Goal: Check status: Check status

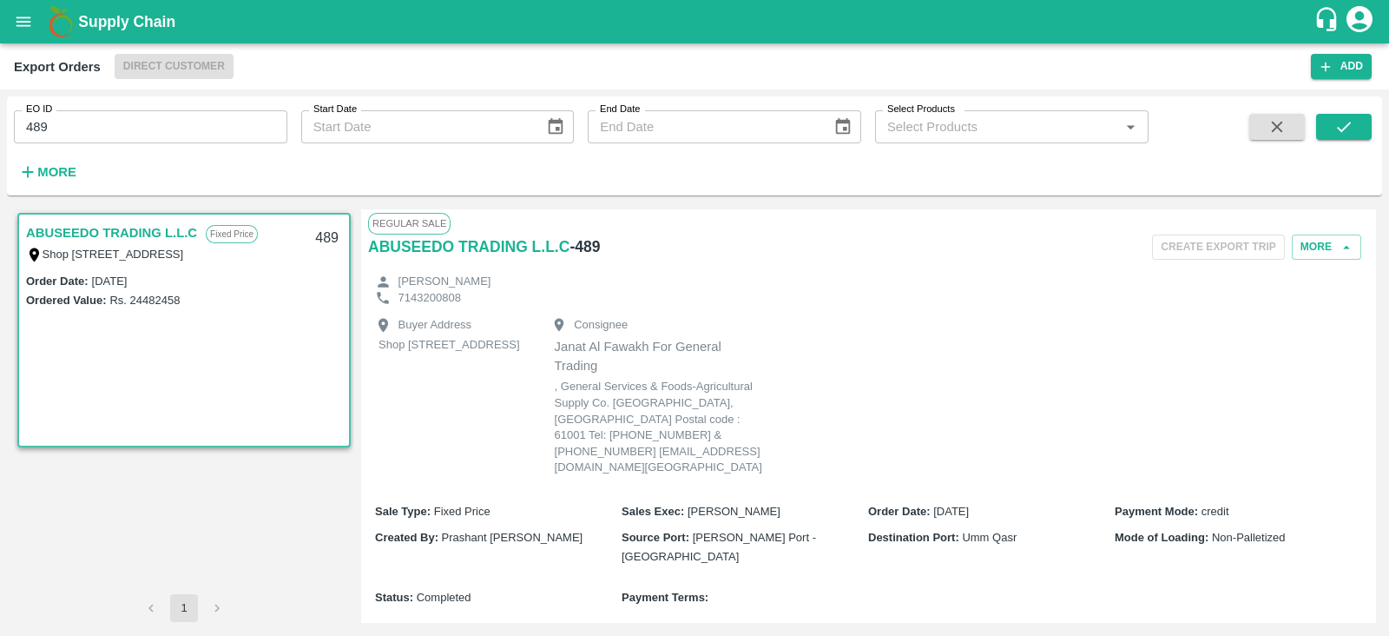
scroll to position [1214, 0]
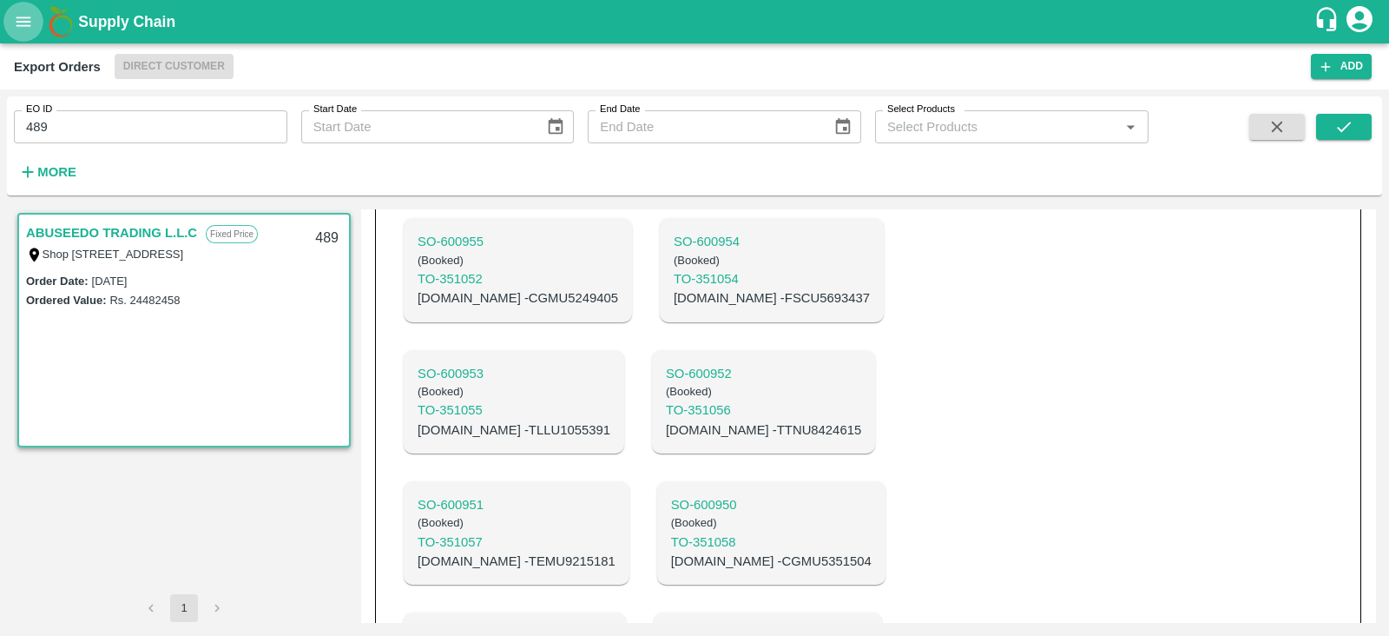
click at [20, 18] on icon "open drawer" at bounding box center [23, 21] width 15 height 10
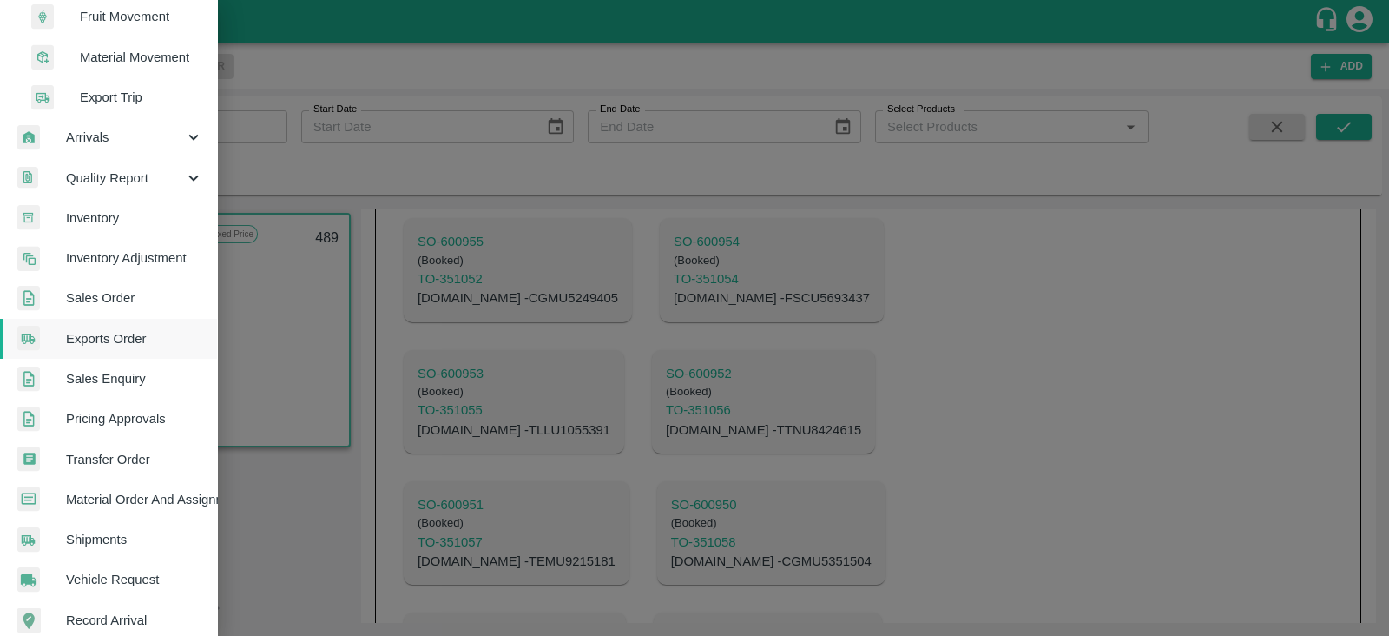
scroll to position [554, 0]
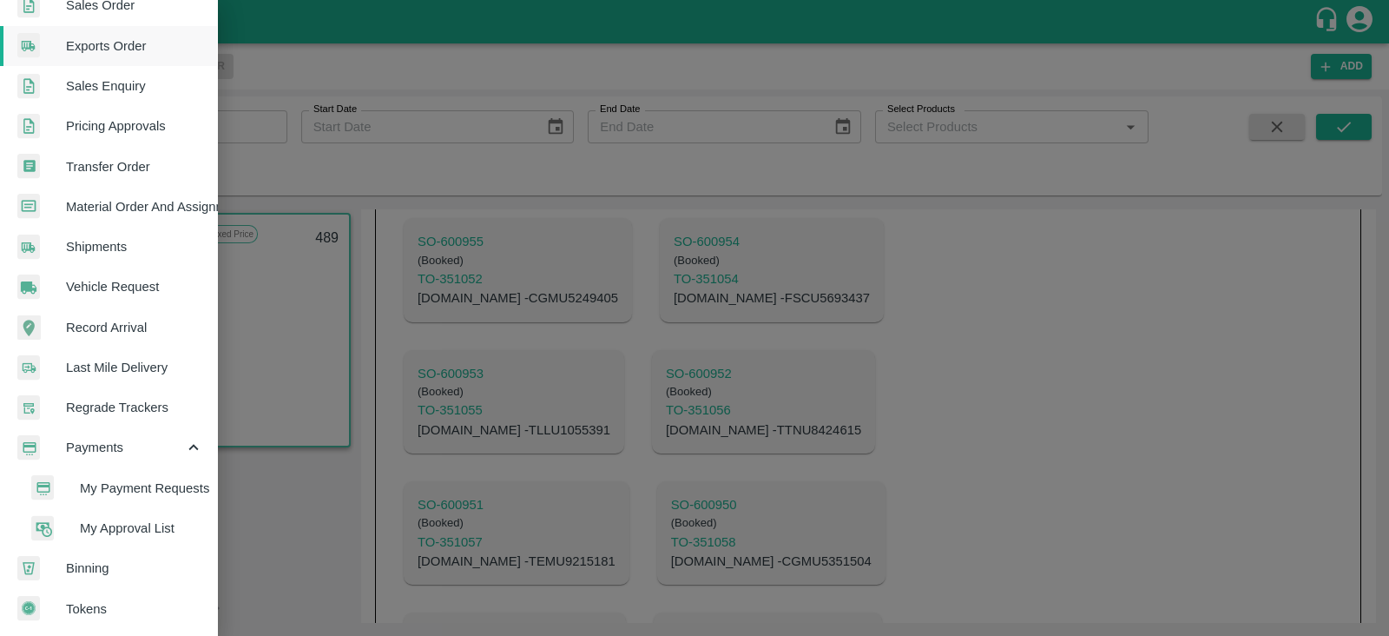
click at [155, 485] on span "My Payment Requests" at bounding box center [141, 487] width 123 height 19
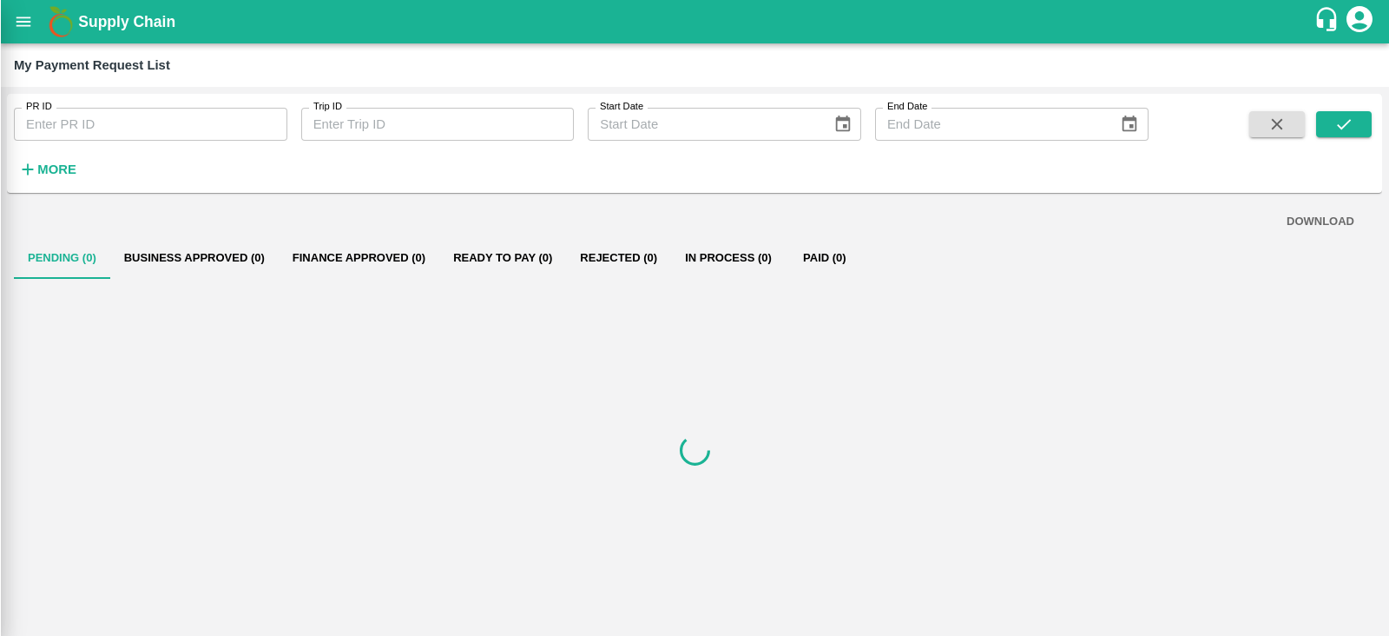
scroll to position [547, 0]
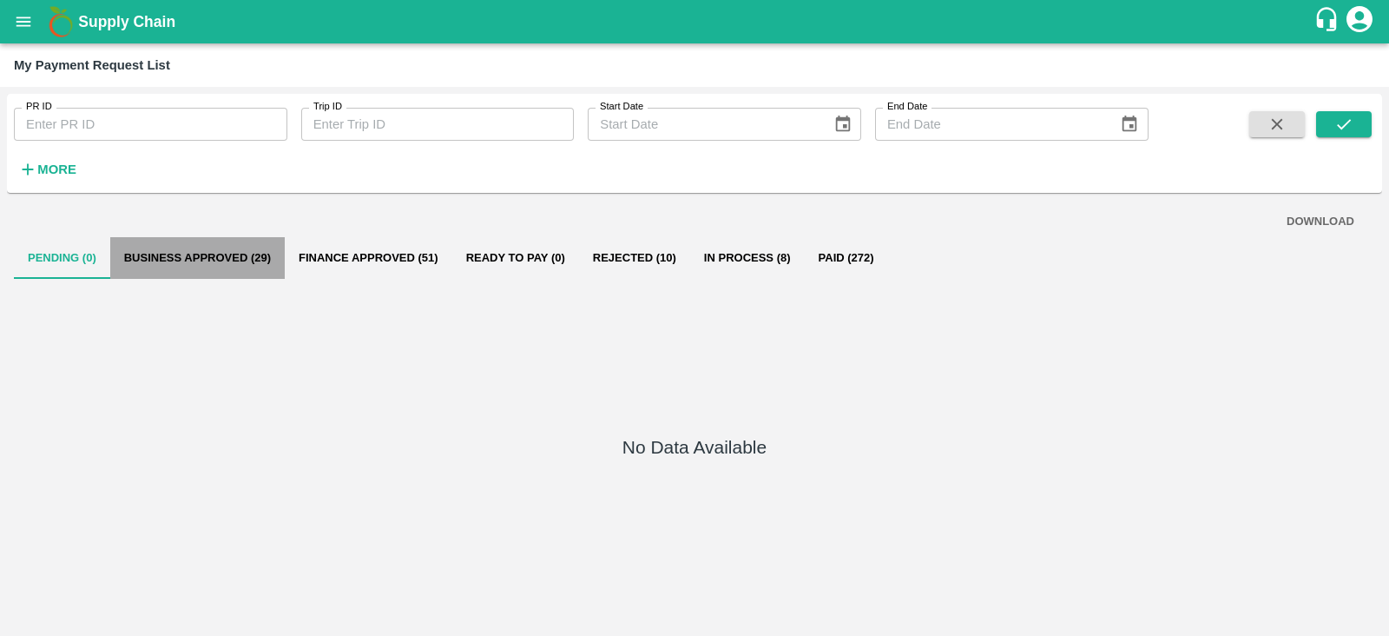
click at [221, 257] on button "Business Approved (29)" at bounding box center [197, 258] width 175 height 42
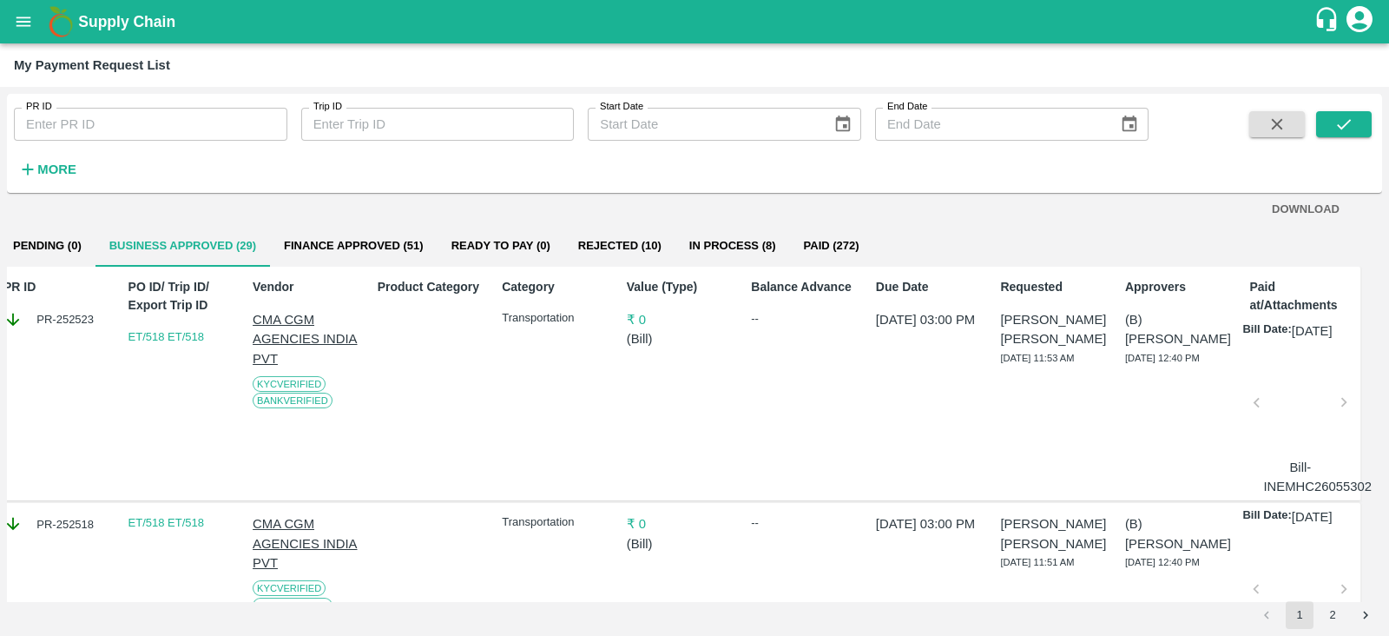
scroll to position [12, 15]
click at [643, 251] on button "Rejected (10)" at bounding box center [619, 246] width 111 height 42
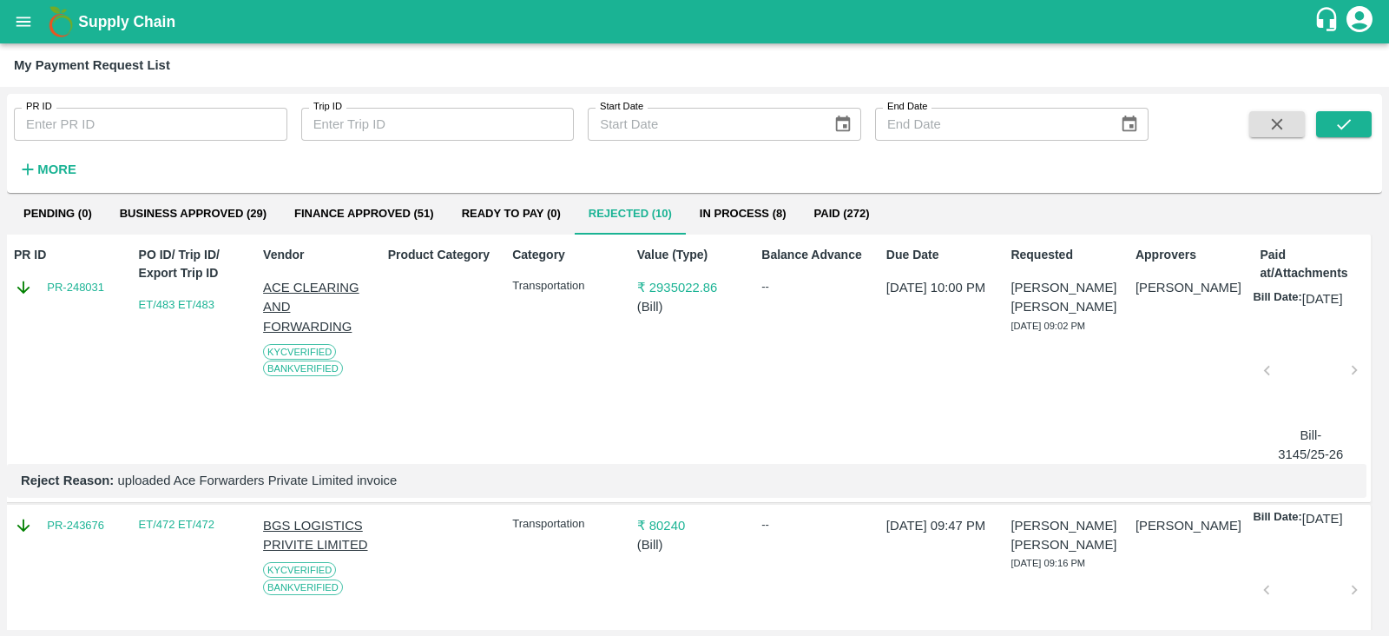
scroll to position [43, 4]
click at [1287, 386] on div at bounding box center [1311, 377] width 74 height 92
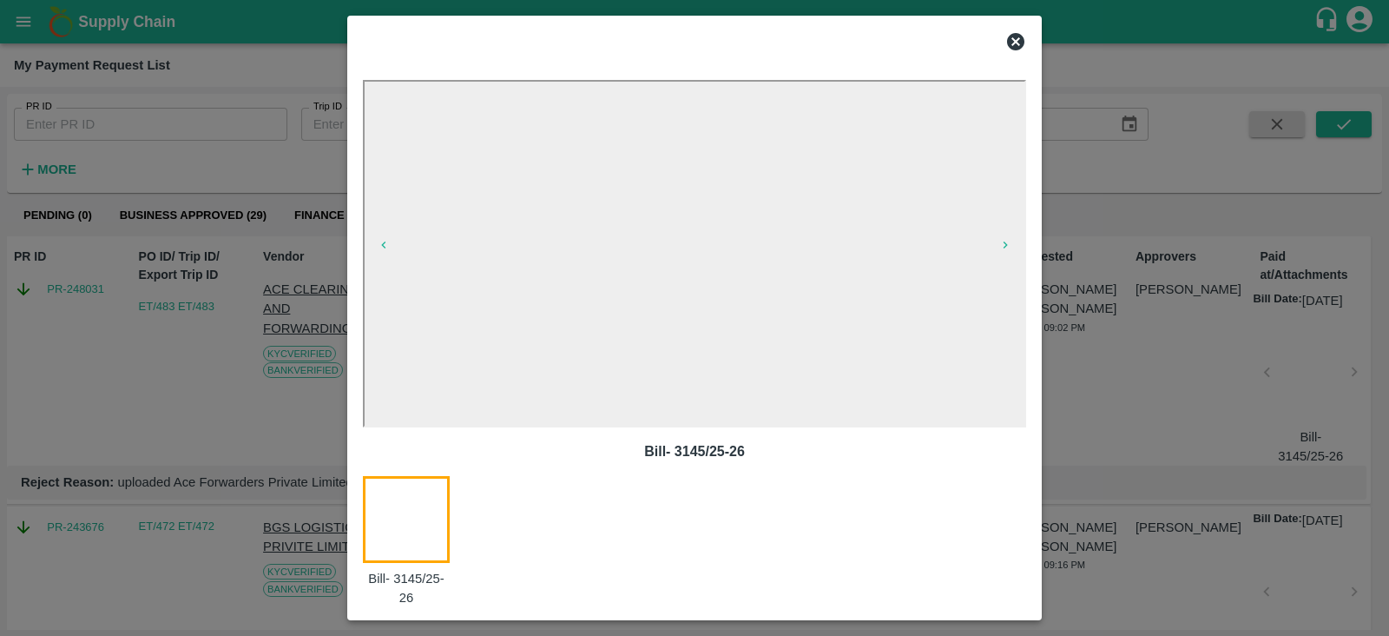
click at [1018, 43] on icon at bounding box center [1016, 41] width 21 height 21
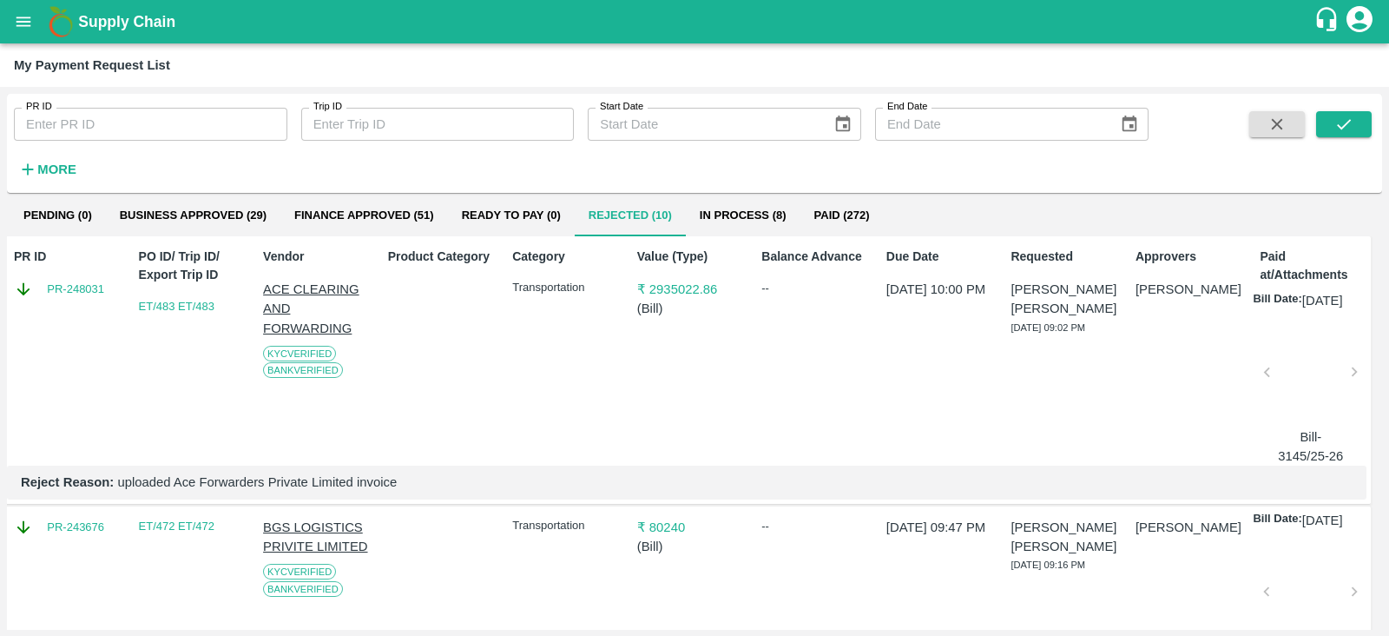
click at [930, 419] on div "Due Date [DATE] 10:00 PM" at bounding box center [936, 353] width 113 height 225
click at [1295, 413] on div at bounding box center [1311, 377] width 74 height 92
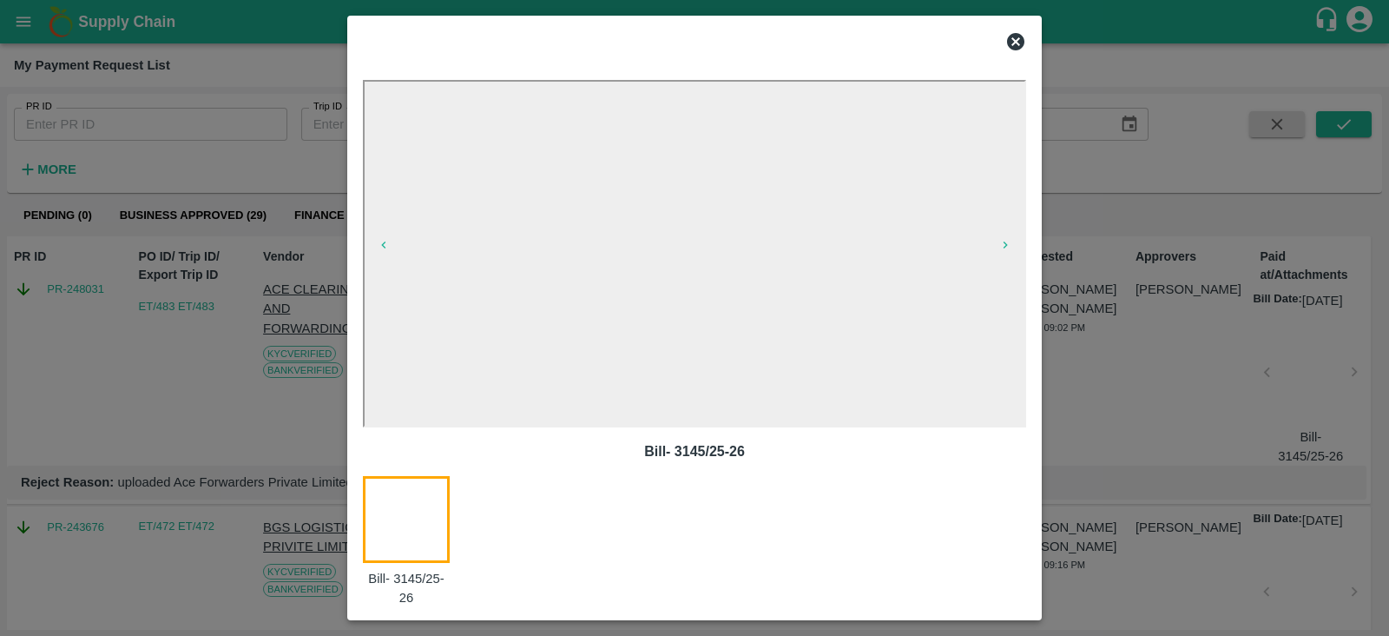
click at [1012, 43] on icon at bounding box center [1015, 41] width 17 height 17
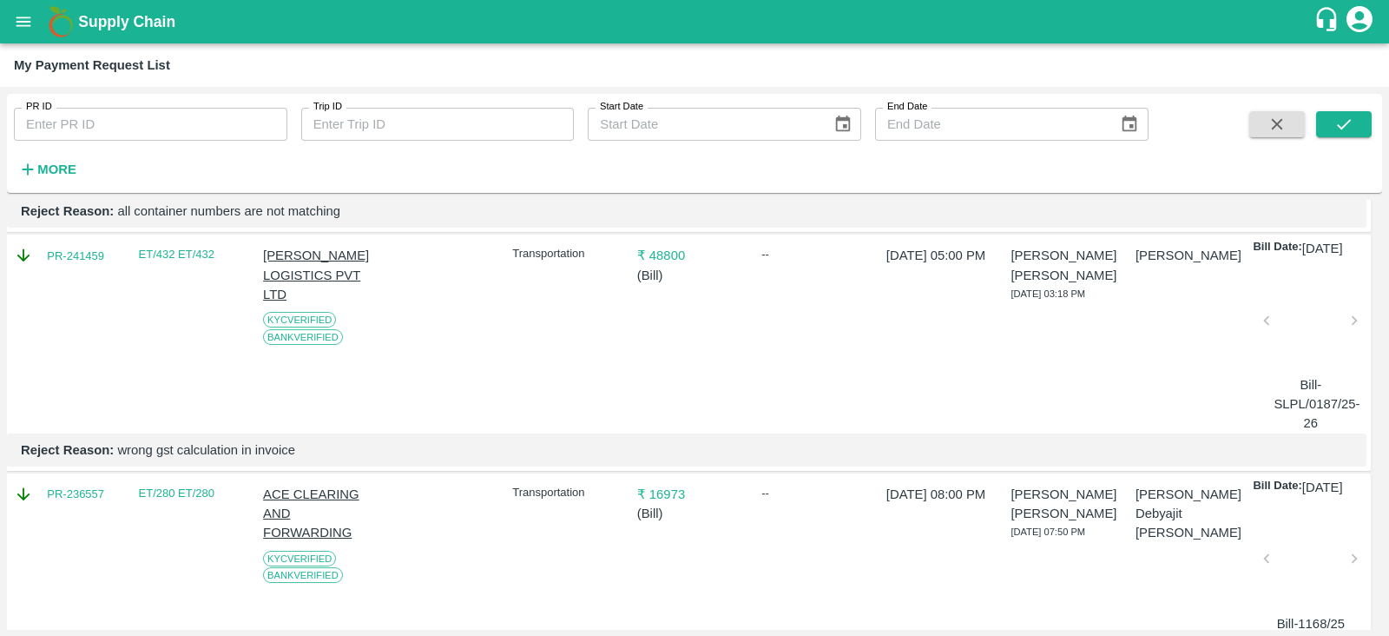
scroll to position [549, 4]
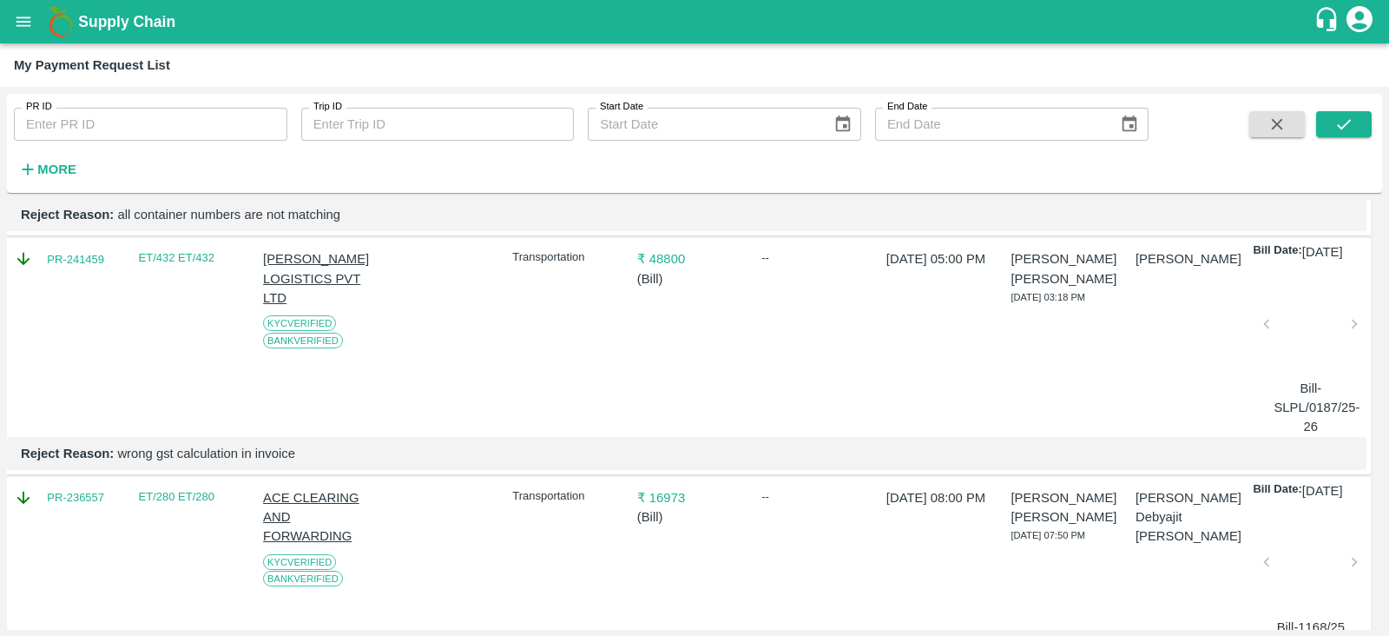
click at [864, 436] on div "--" at bounding box center [811, 339] width 113 height 194
click at [1278, 354] on div at bounding box center [1311, 329] width 74 height 92
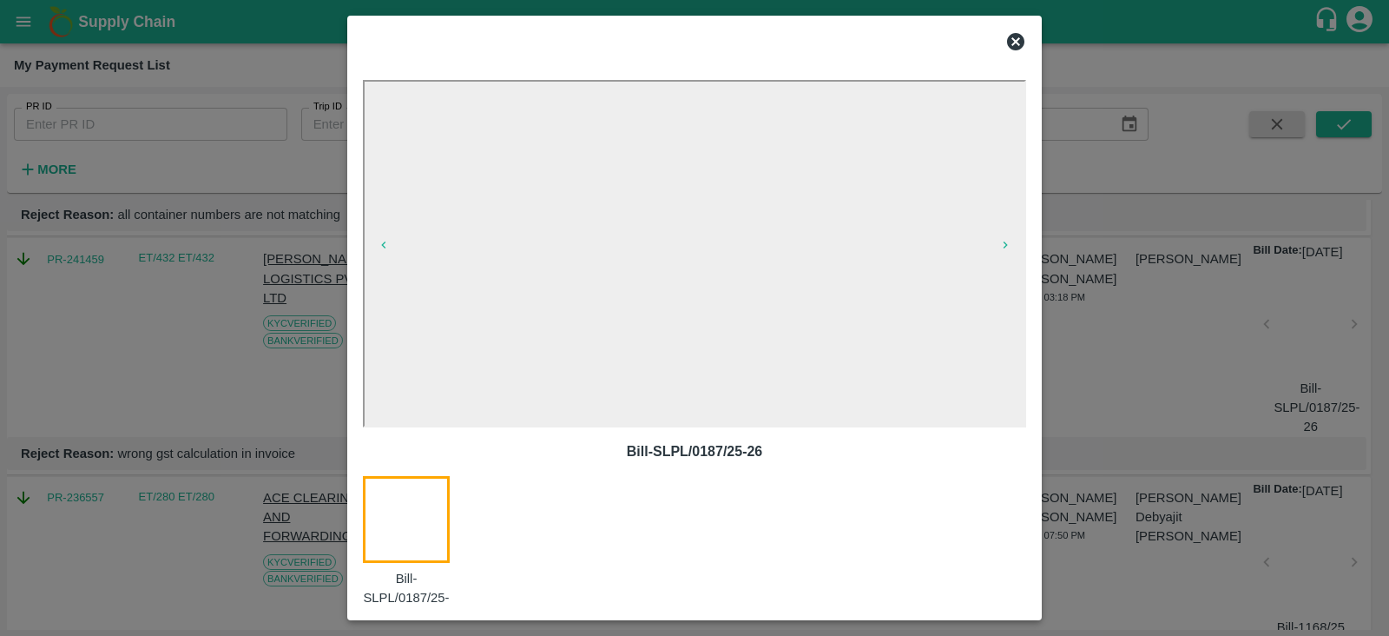
click at [1012, 46] on icon at bounding box center [1015, 41] width 17 height 17
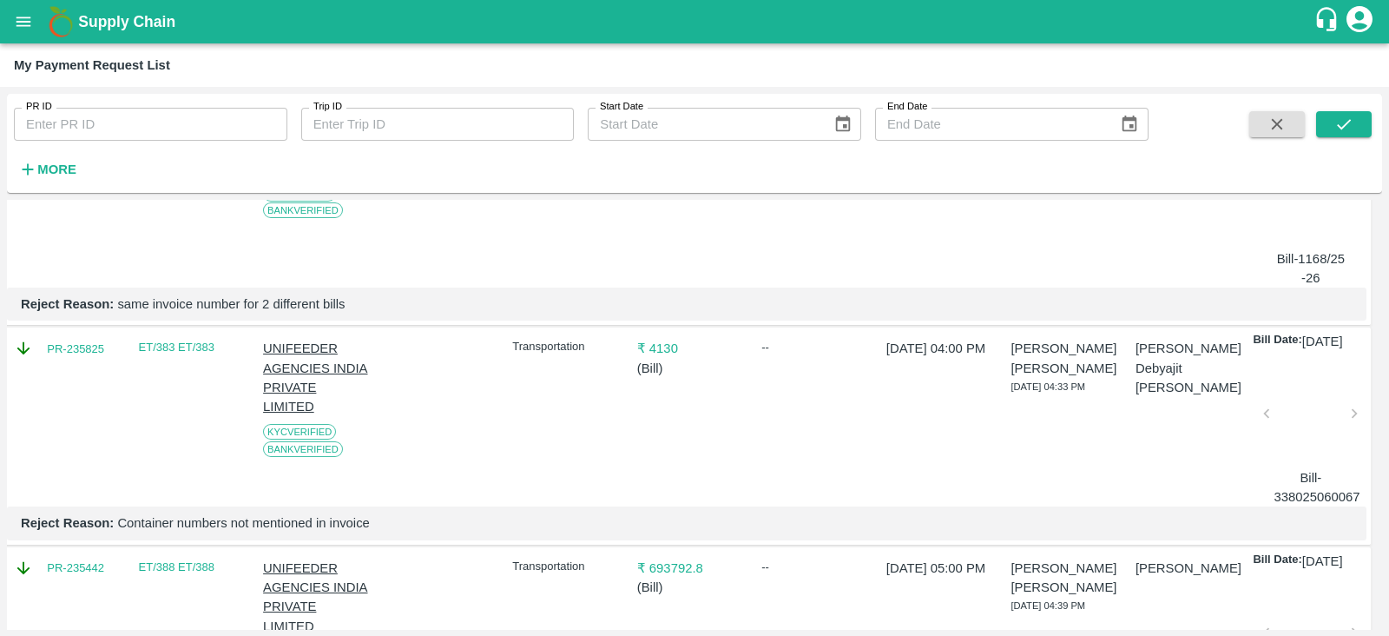
scroll to position [916, 4]
click at [737, 288] on div "₹ 16973 ( Bill )" at bounding box center [686, 201] width 113 height 175
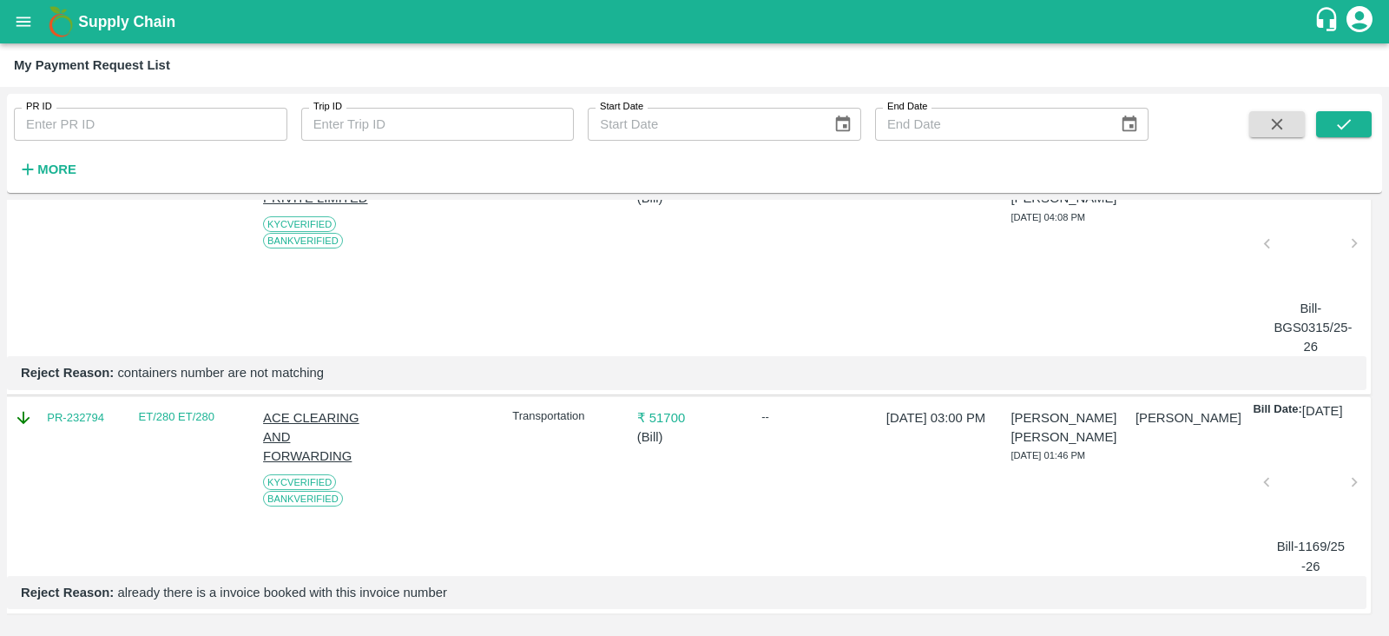
scroll to position [2128, 4]
click at [1299, 460] on div at bounding box center [1311, 487] width 74 height 92
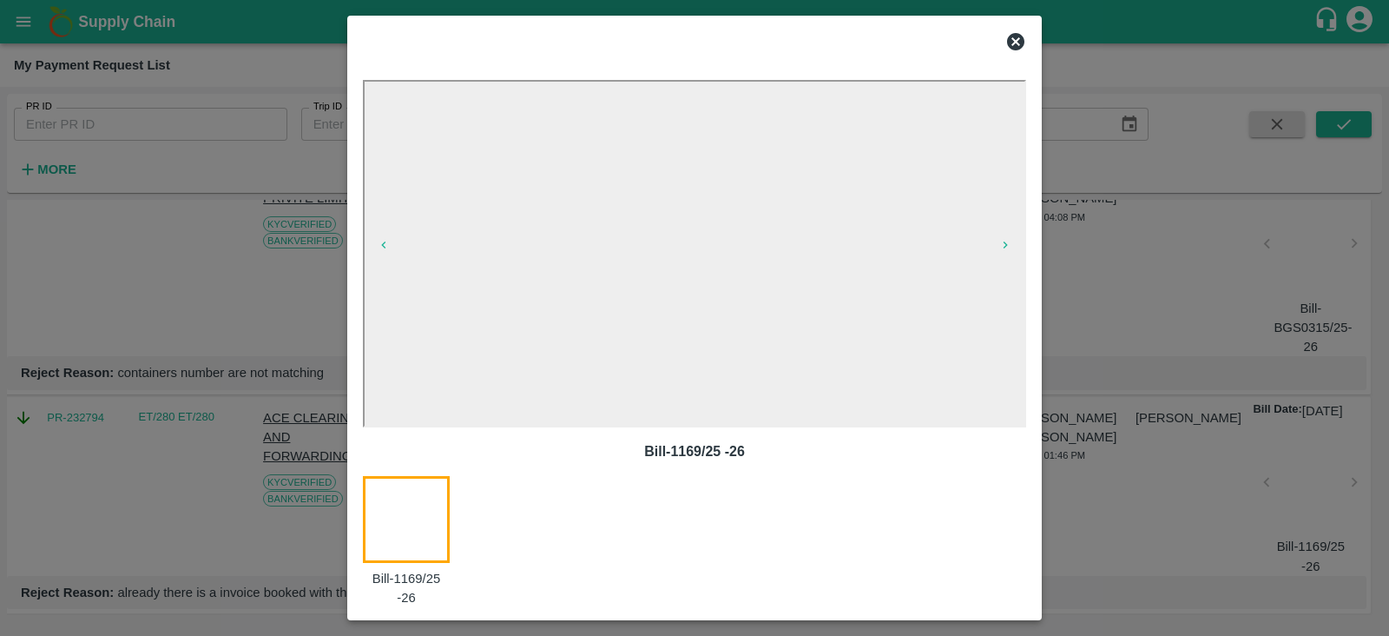
click at [1014, 45] on icon at bounding box center [1015, 41] width 17 height 17
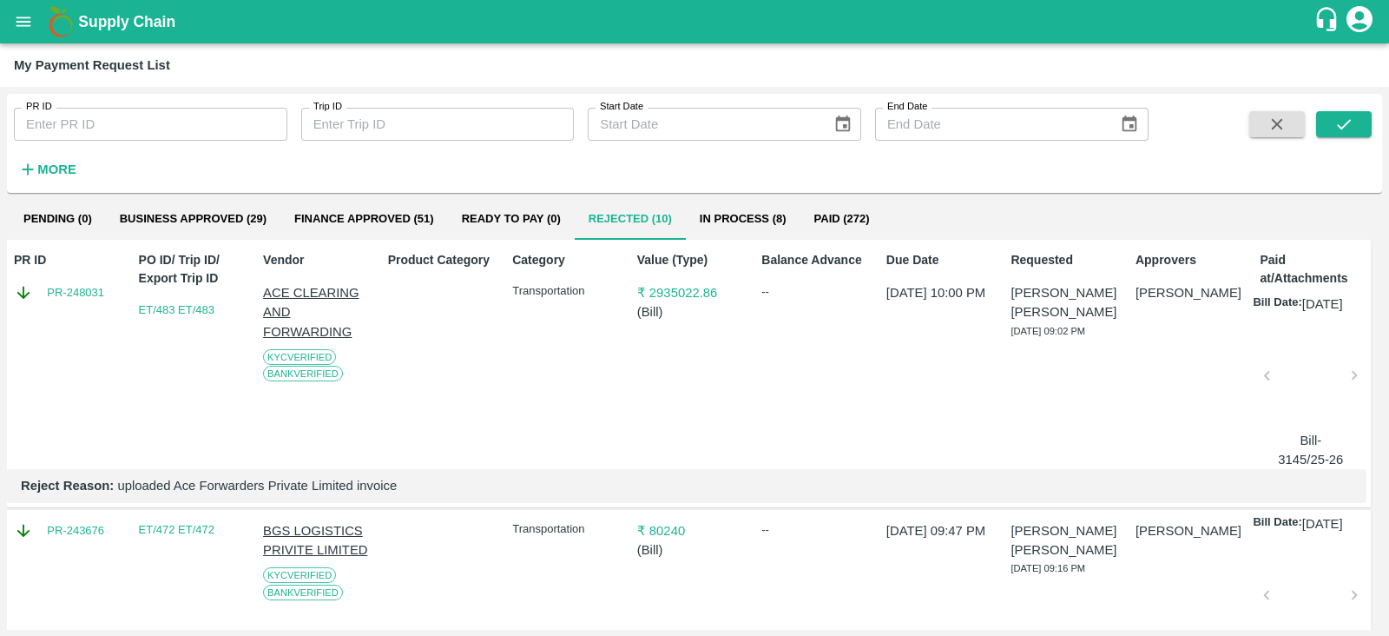
scroll to position [0, 4]
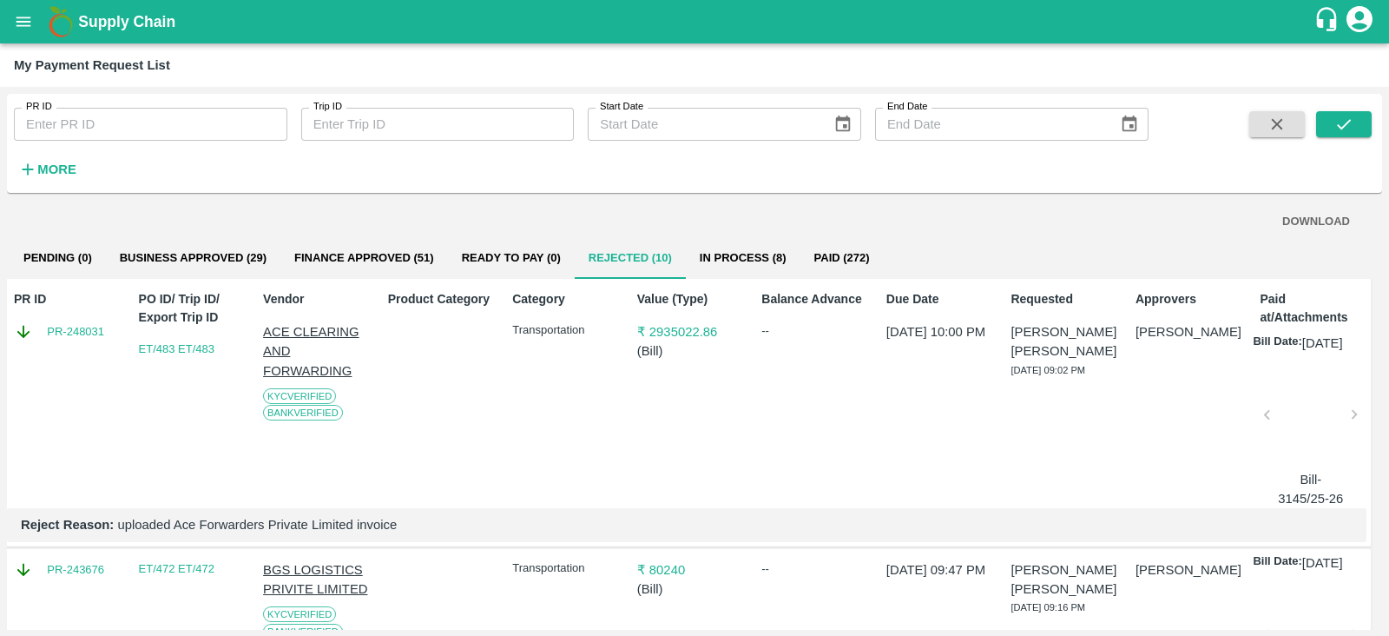
click at [1319, 434] on div at bounding box center [1311, 419] width 74 height 92
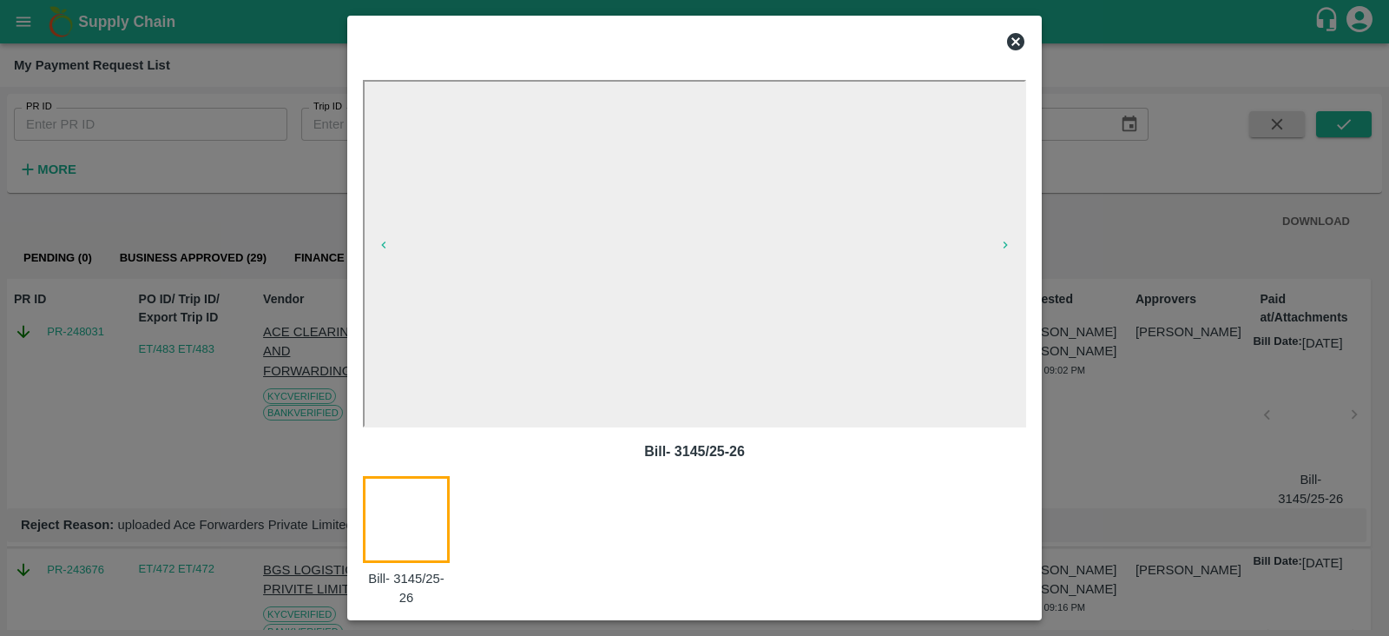
click at [1012, 42] on icon at bounding box center [1015, 41] width 17 height 17
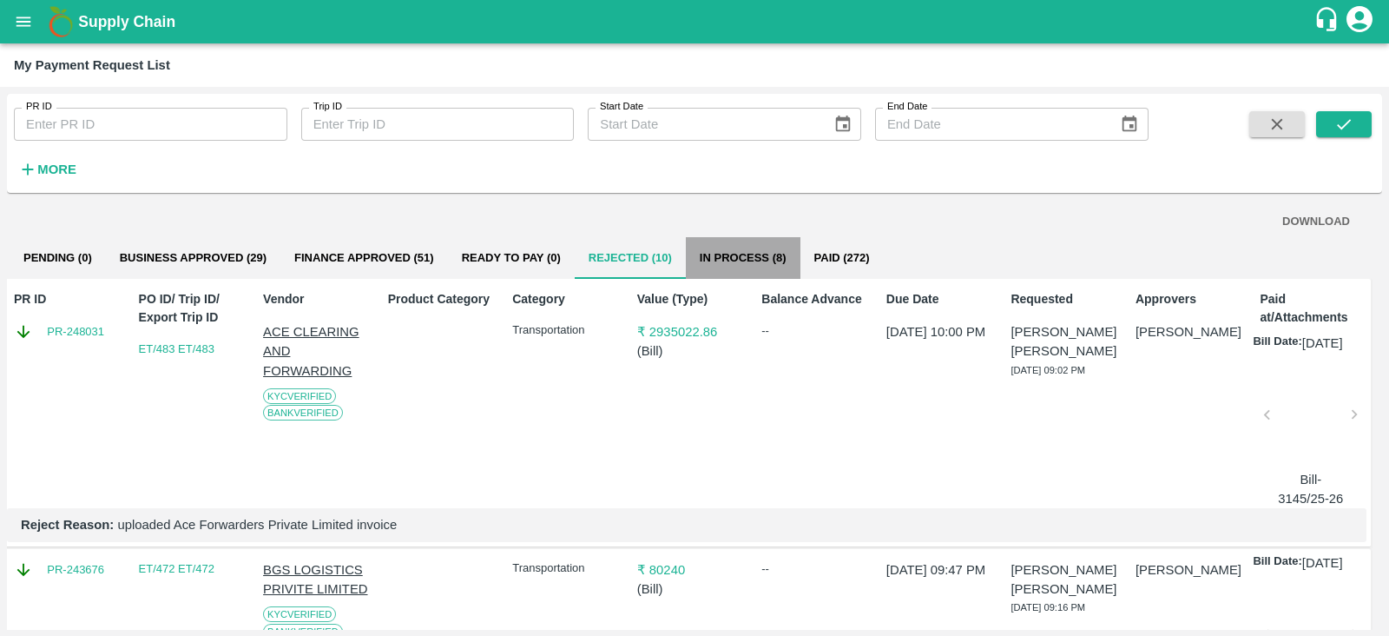
click at [744, 247] on button "In Process (8)" at bounding box center [743, 258] width 115 height 42
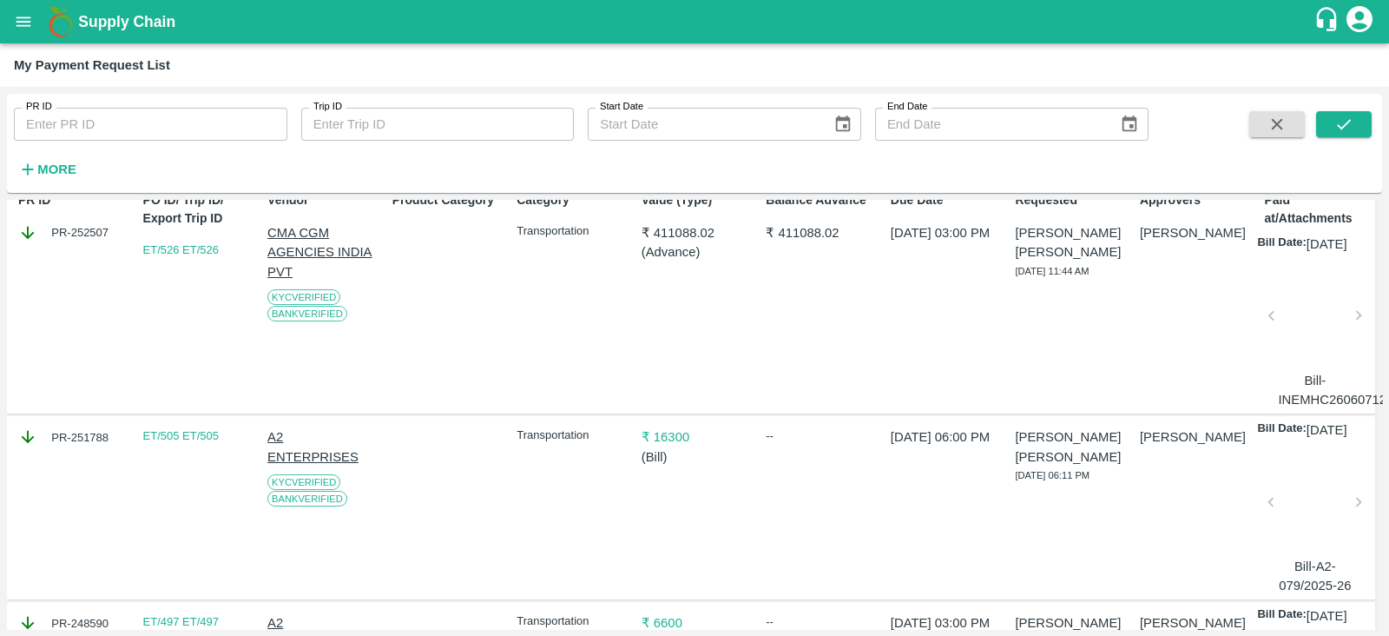
scroll to position [0, 0]
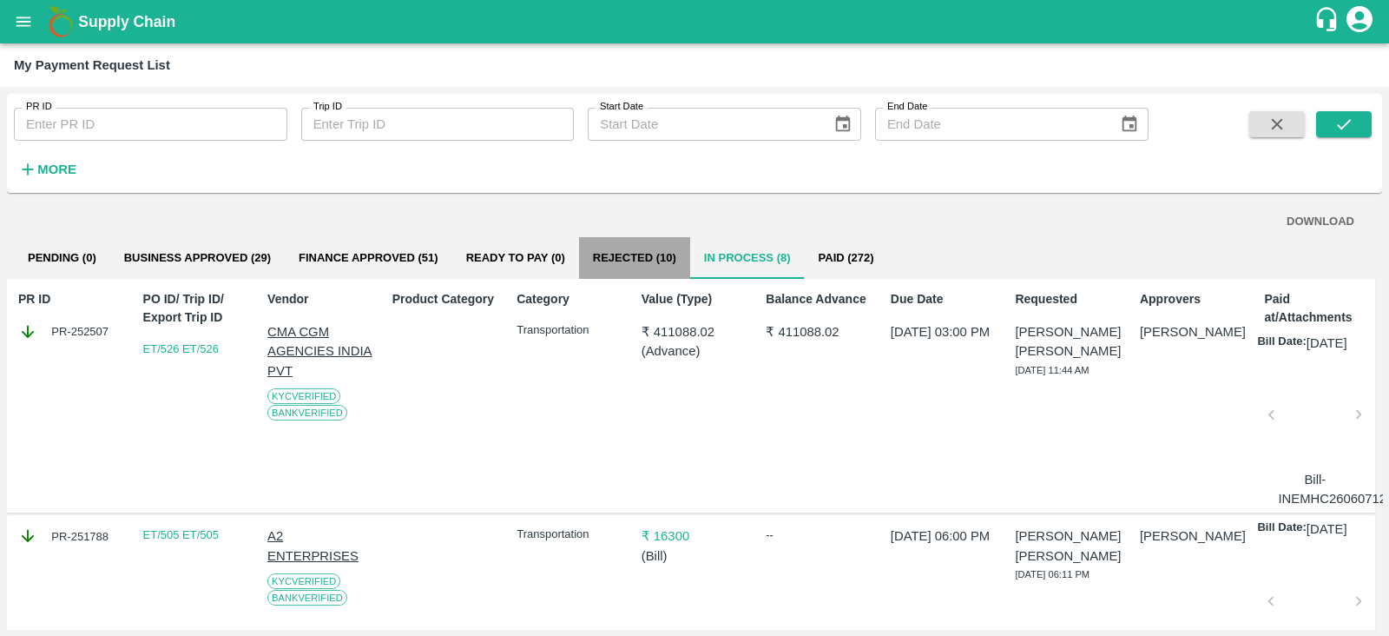
click at [594, 248] on button "Rejected (10)" at bounding box center [634, 258] width 111 height 42
